Goal: Task Accomplishment & Management: Use online tool/utility

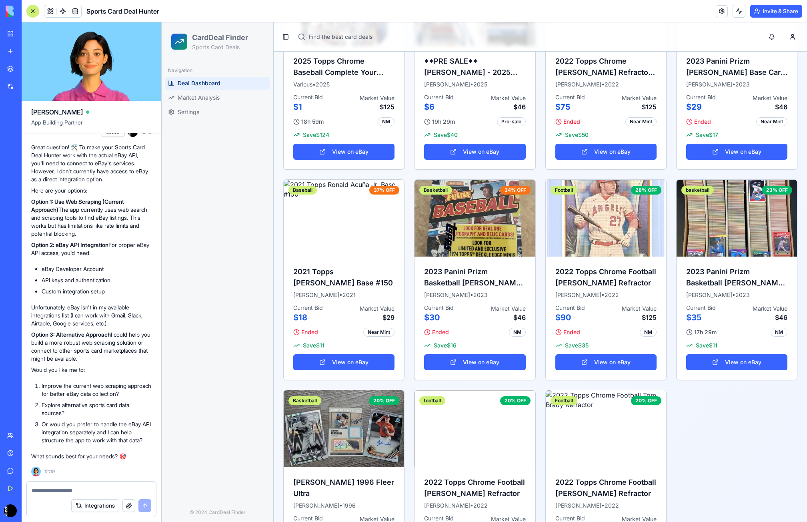
scroll to position [289, 0]
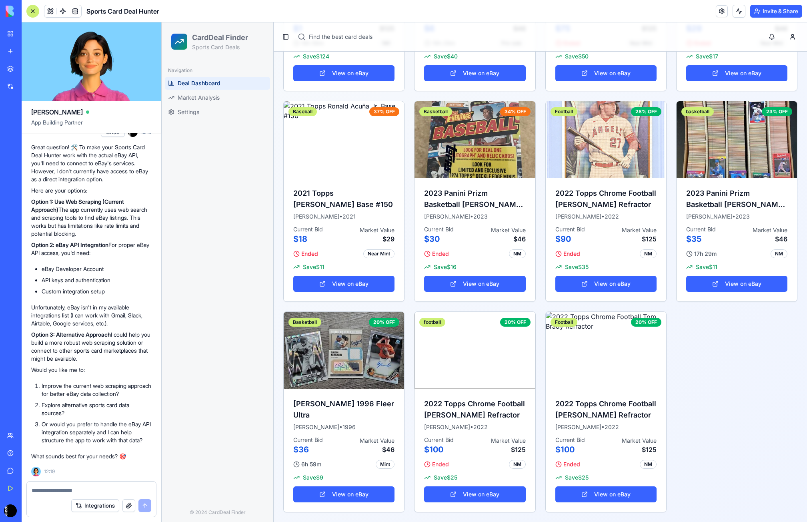
click at [76, 169] on p "Great question! 🛠️ To make your Sports Card Deal Hunter work with the actual eB…" at bounding box center [91, 163] width 120 height 40
click at [61, 177] on p "Great question! 🛠️ To make your Sports Card Deal Hunter work with the actual eB…" at bounding box center [91, 163] width 120 height 40
click at [48, 189] on p "Here are your options:" at bounding box center [91, 190] width 120 height 8
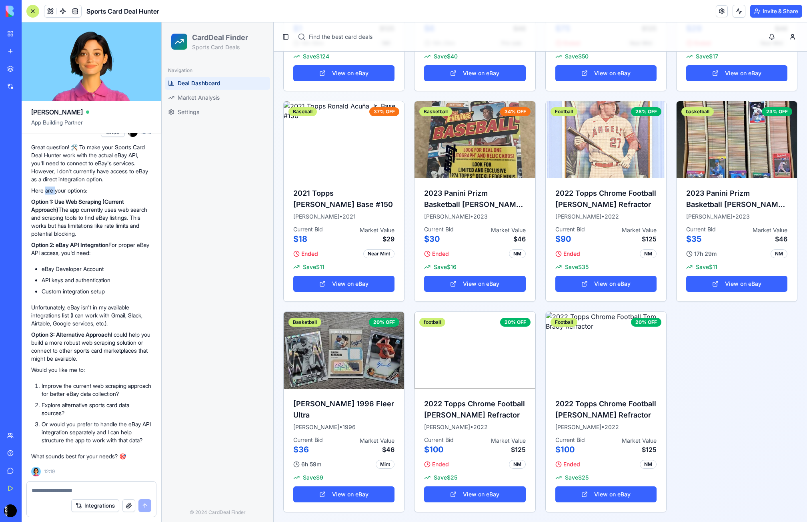
click at [48, 189] on p "Here are your options:" at bounding box center [91, 190] width 120 height 8
click at [85, 213] on p "Option 1: Use Web Scraping (Current Approach) The app currently uses web search…" at bounding box center [91, 218] width 120 height 40
drag, startPoint x: 62, startPoint y: 203, endPoint x: 120, endPoint y: 237, distance: 67.5
click at [120, 237] on p "Option 1: Use Web Scraping (Current Approach) The app currently uses web search…" at bounding box center [91, 218] width 120 height 40
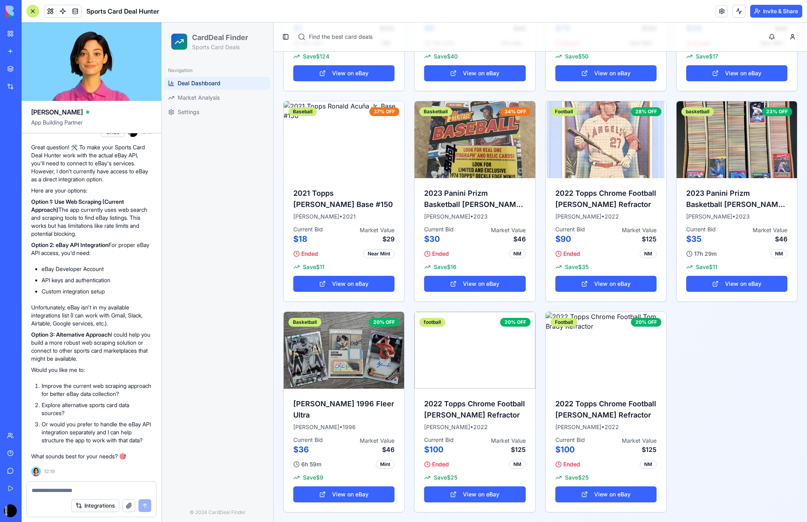
click at [94, 247] on strong "Option 2: eBay API Integration" at bounding box center [69, 244] width 77 height 7
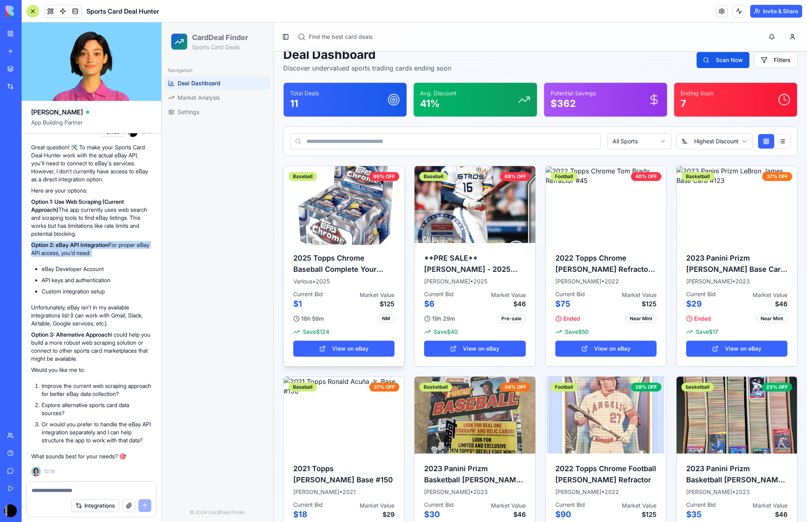
scroll to position [9, 0]
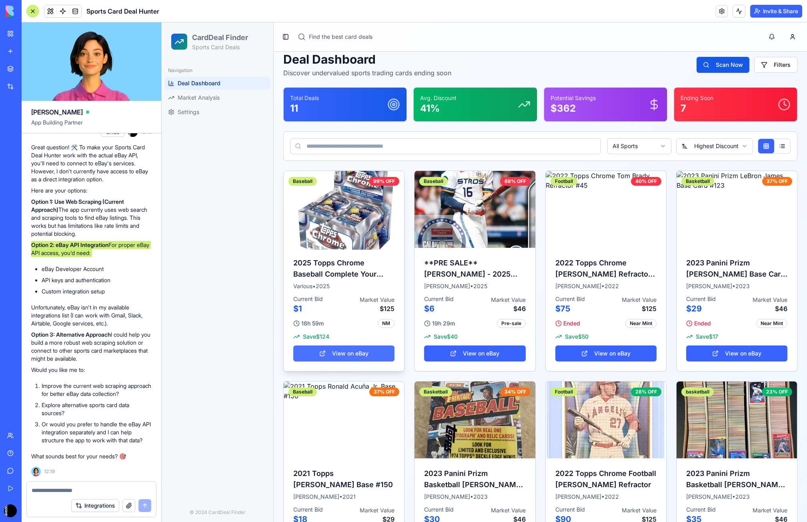
click at [350, 352] on link "View on eBay" at bounding box center [343, 353] width 101 height 16
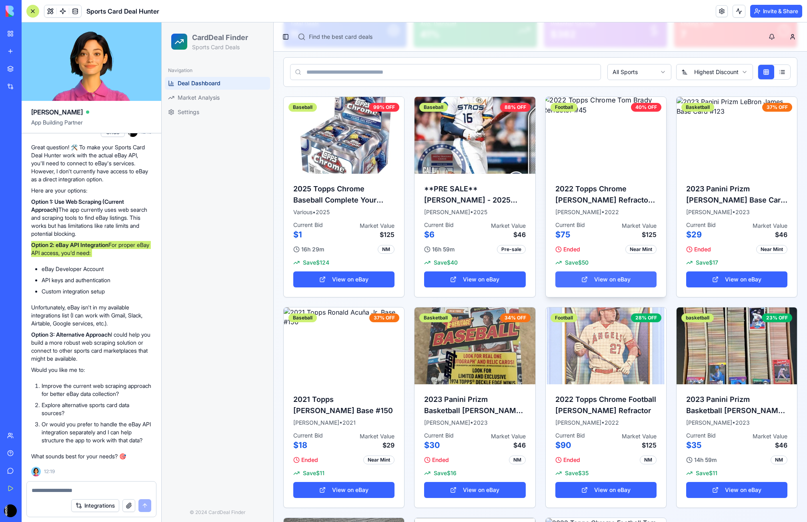
scroll to position [89, 0]
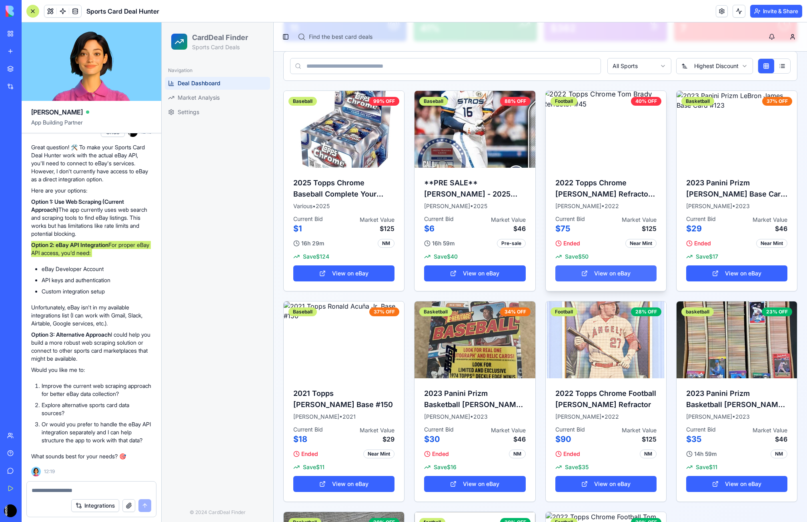
click at [624, 267] on link "View on eBay" at bounding box center [605, 273] width 101 height 16
click at [321, 353] on img at bounding box center [344, 339] width 126 height 81
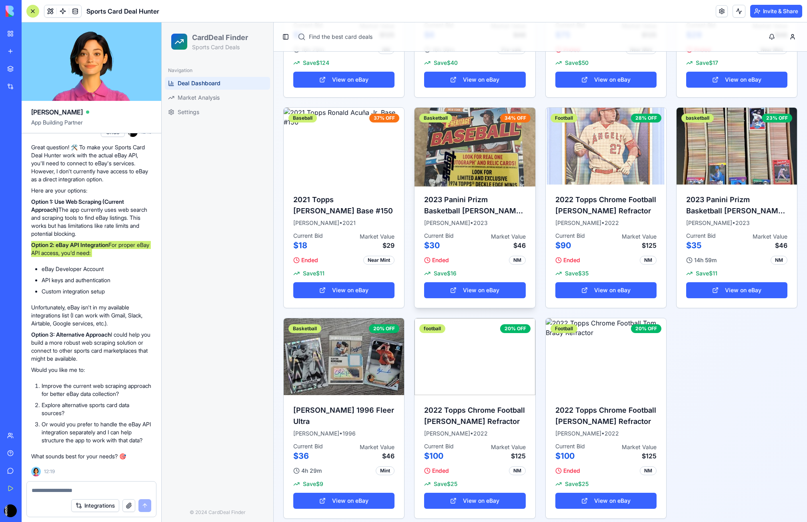
scroll to position [289, 0]
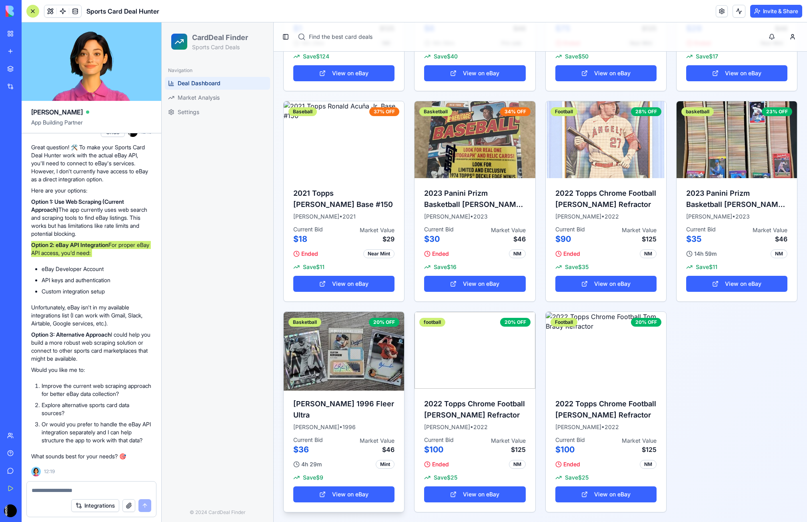
click at [324, 363] on img at bounding box center [344, 350] width 126 height 81
click at [377, 491] on link "View on eBay" at bounding box center [343, 494] width 101 height 16
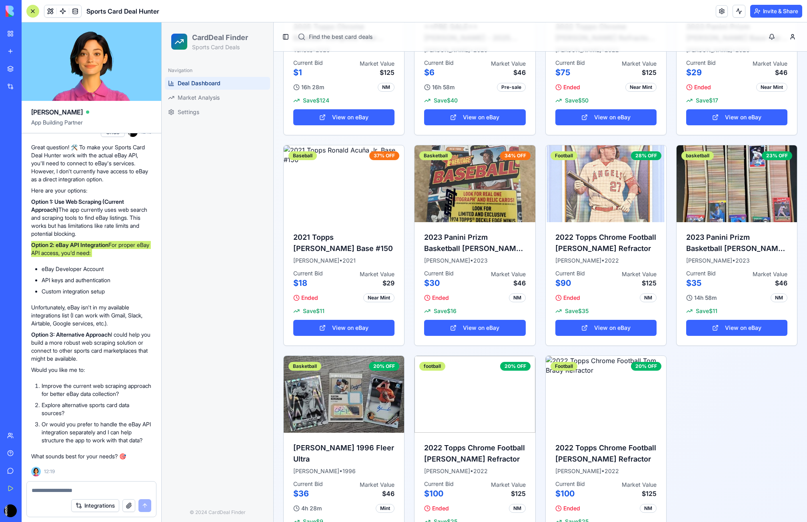
scroll to position [0, 0]
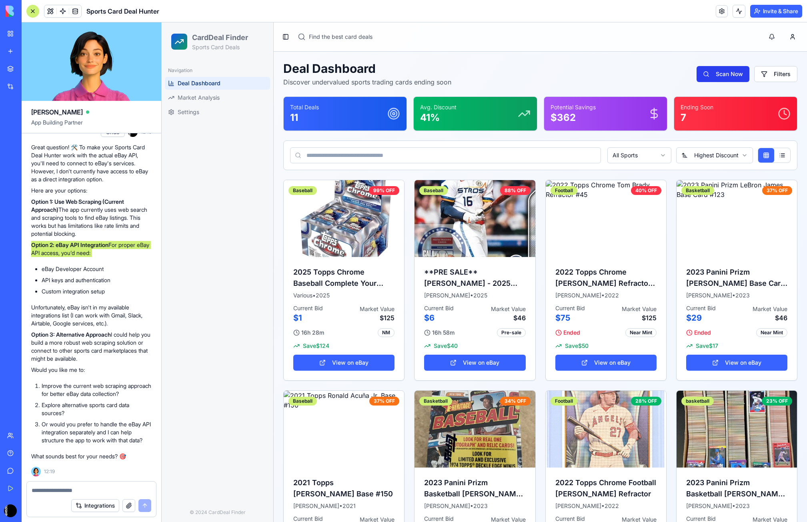
click at [734, 74] on button "Scan Now" at bounding box center [723, 74] width 53 height 16
click at [238, 92] on link "Market Analysis" at bounding box center [217, 97] width 105 height 13
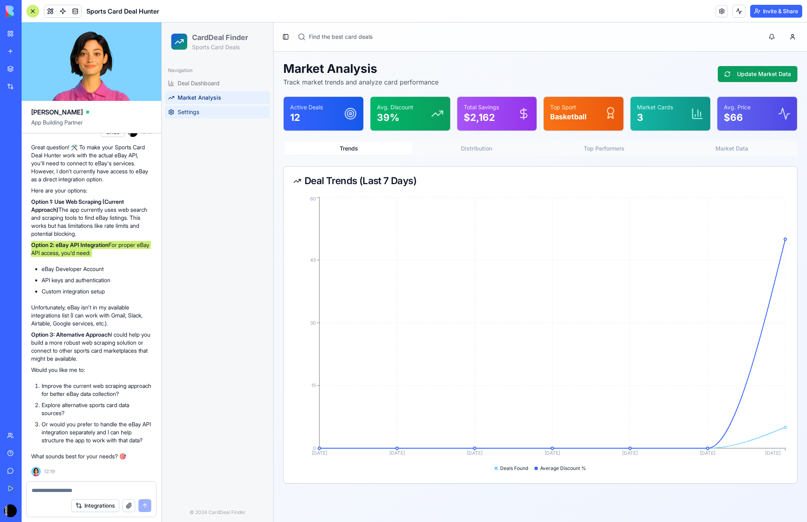
click at [244, 108] on link "Settings" at bounding box center [217, 112] width 105 height 13
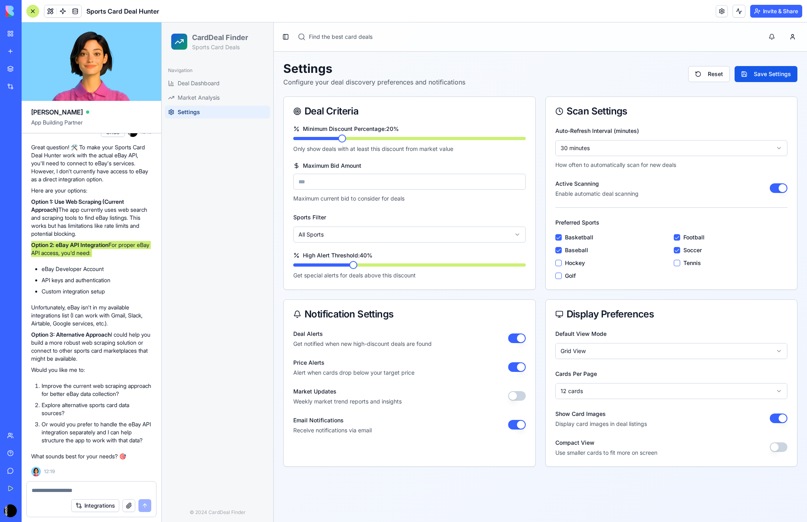
click at [634, 352] on html "CardDeal Finder Sports Card Deals Navigation Deal Dashboard Market Analysis Set…" at bounding box center [485, 271] width 646 height 499
click at [736, 385] on html "CardDeal Finder Sports Card Deals Navigation Deal Dashboard Market Analysis Set…" at bounding box center [485, 271] width 646 height 499
click at [762, 72] on button "Save Settings" at bounding box center [766, 74] width 63 height 16
click at [224, 86] on link "Deal Dashboard" at bounding box center [217, 83] width 105 height 13
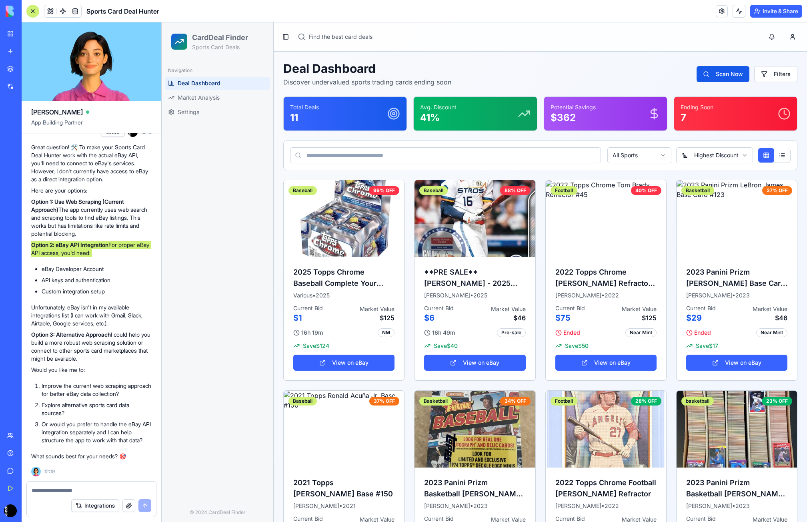
click at [490, 162] on input at bounding box center [445, 155] width 311 height 16
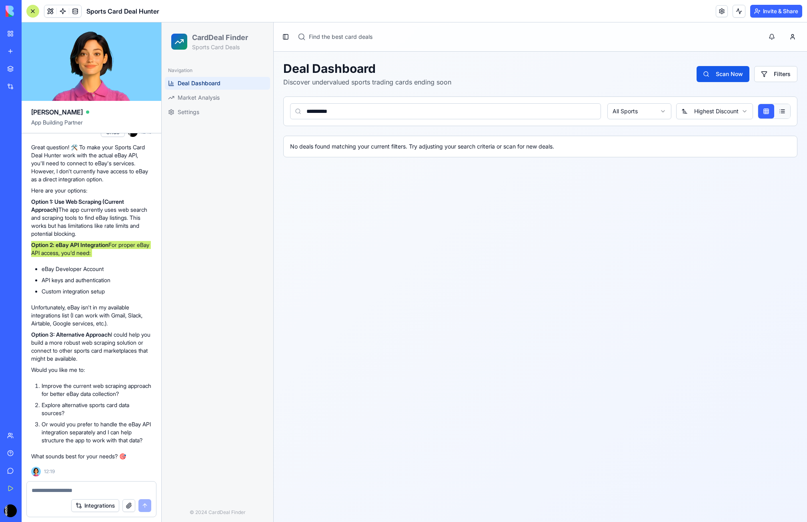
type input "**********"
click at [779, 114] on button at bounding box center [782, 111] width 16 height 14
click at [722, 70] on button "Scan Now" at bounding box center [723, 74] width 53 height 16
click at [105, 271] on li "eBay Developer Account" at bounding box center [97, 269] width 110 height 8
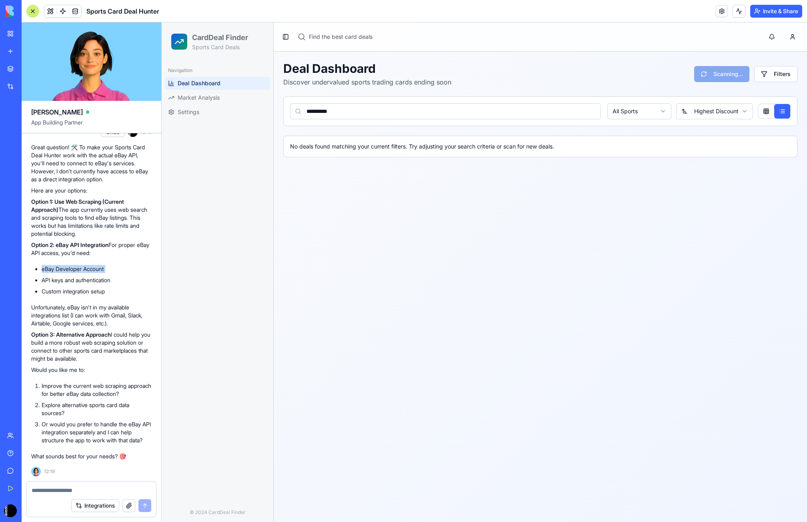
click at [105, 271] on li "eBay Developer Account" at bounding box center [97, 269] width 110 height 8
